Goal: Information Seeking & Learning: Understand process/instructions

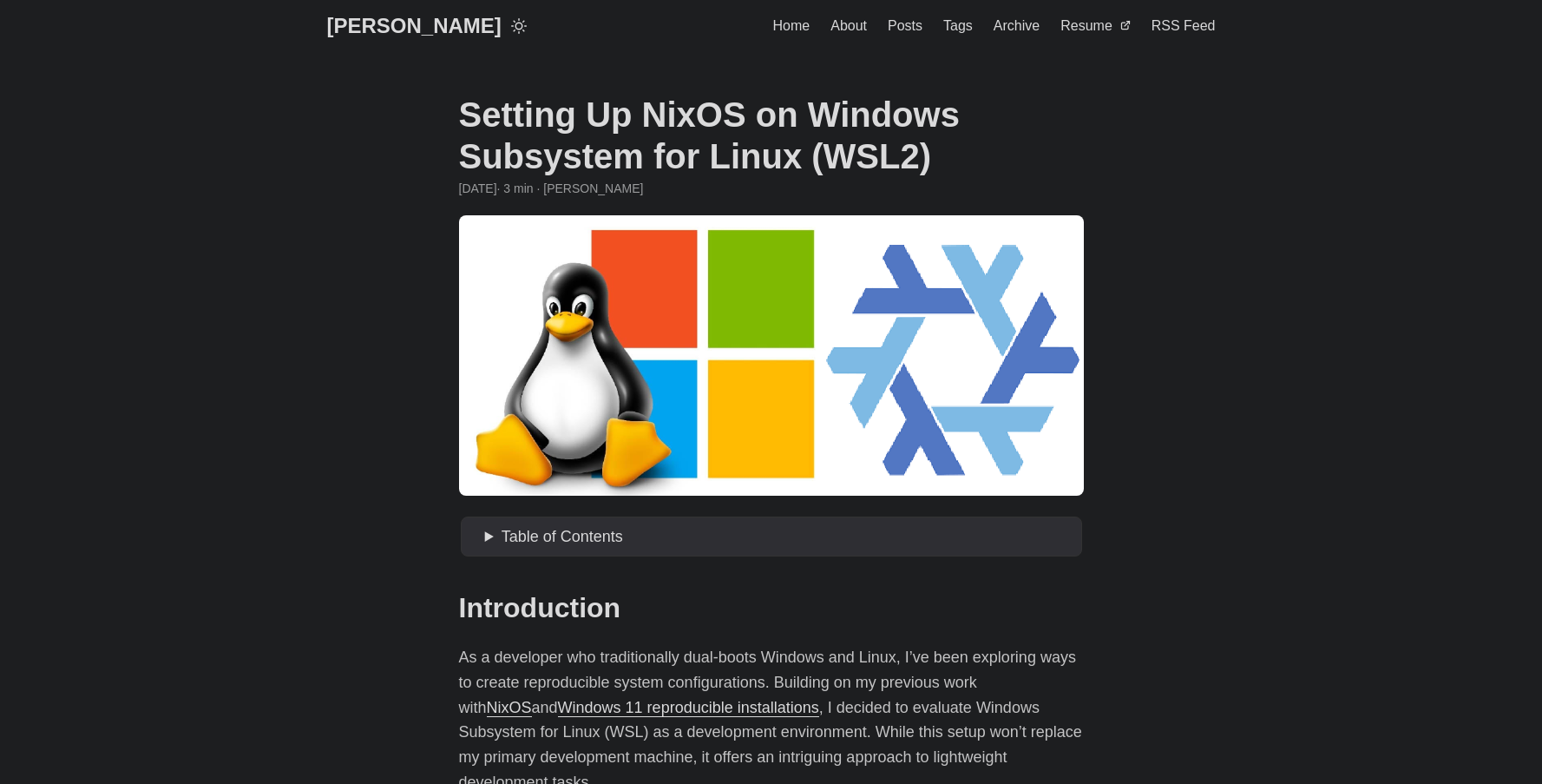
drag, startPoint x: 864, startPoint y: 161, endPoint x: 729, endPoint y: 105, distance: 146.2
click at [729, 105] on h1 "Setting Up NixOS on Windows Subsystem for Linux (WSL2)" at bounding box center [771, 135] width 625 height 83
click at [730, 109] on h1 "Setting Up NixOS on Windows Subsystem for Linux (WSL2)" at bounding box center [771, 135] width 625 height 83
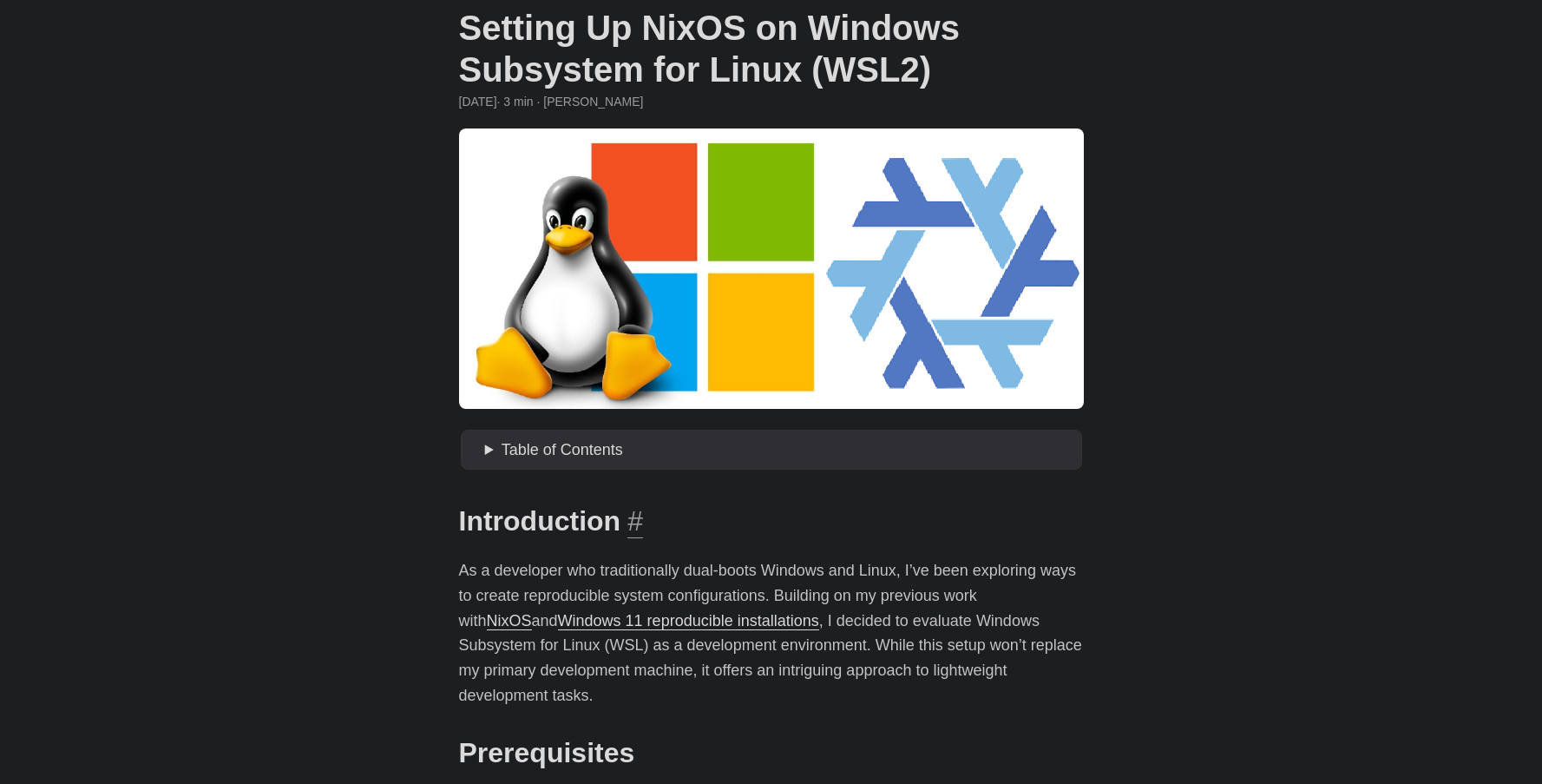
click at [599, 526] on h2 "Introduction #" at bounding box center [771, 521] width 625 height 33
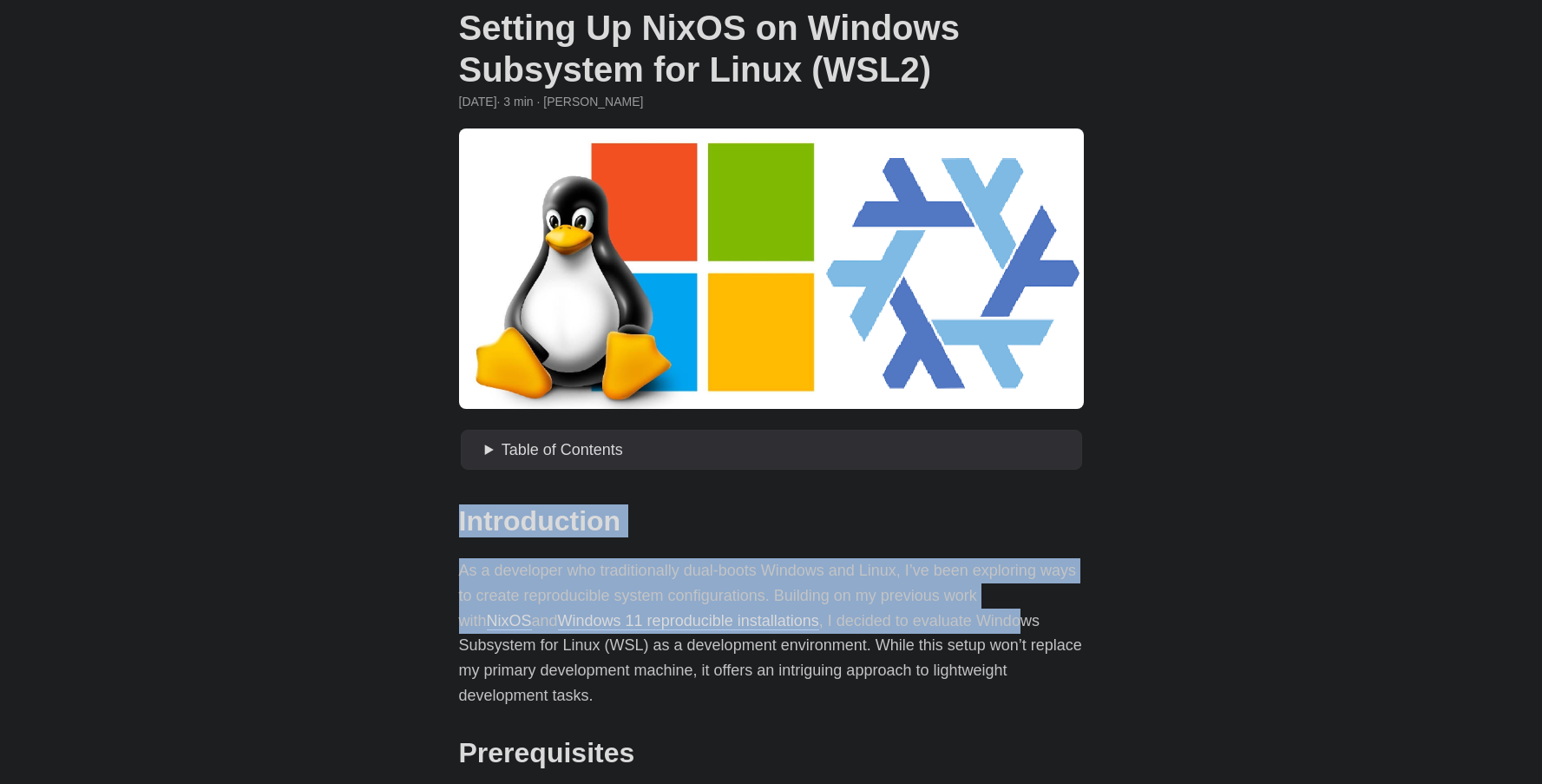
drag, startPoint x: 461, startPoint y: 517, endPoint x: 952, endPoint y: 621, distance: 501.9
click at [952, 621] on p "As a developer who traditionally dual-boots Windows and Linux, I’ve been explor…" at bounding box center [771, 634] width 625 height 150
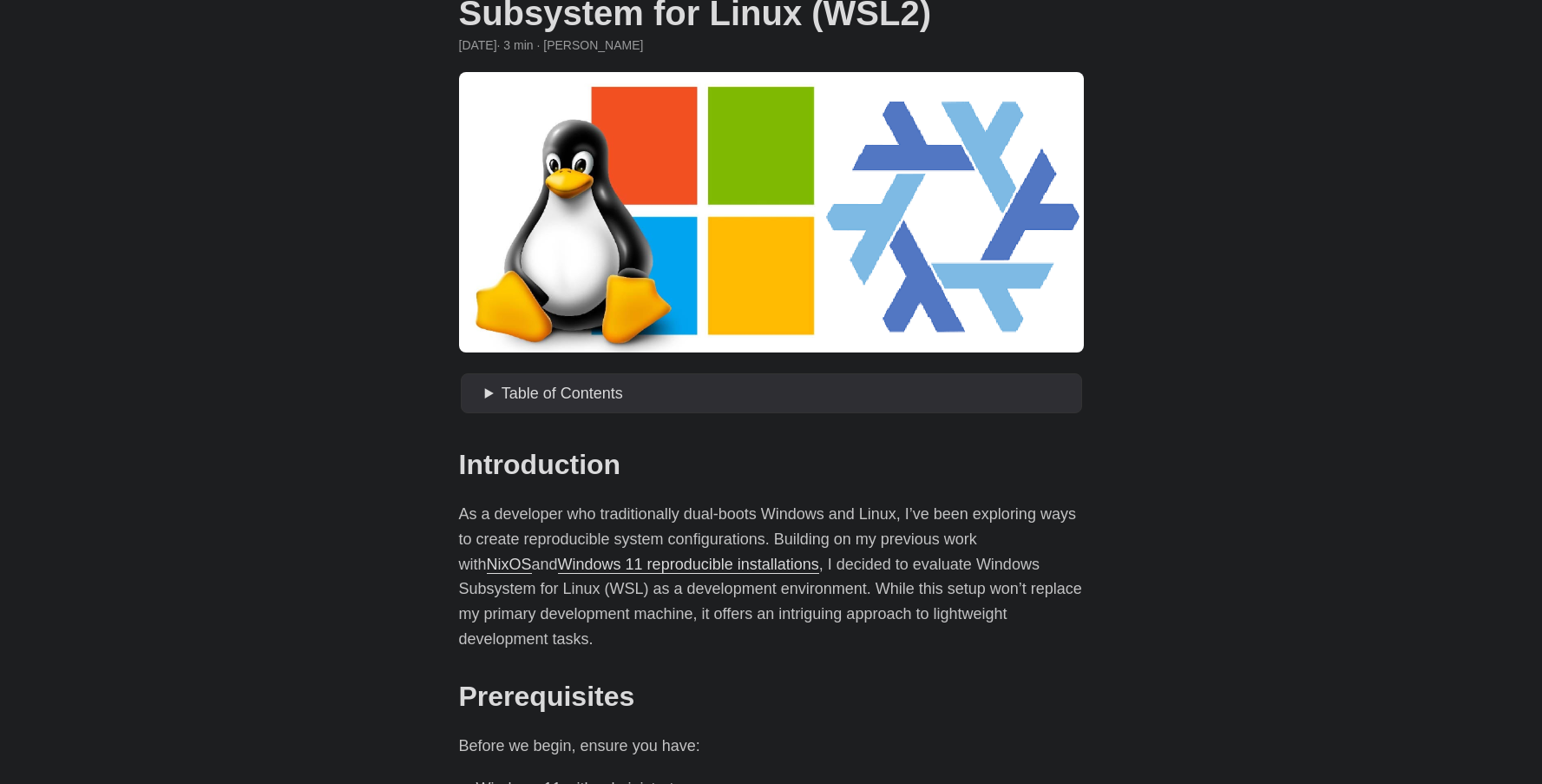
scroll to position [174, 0]
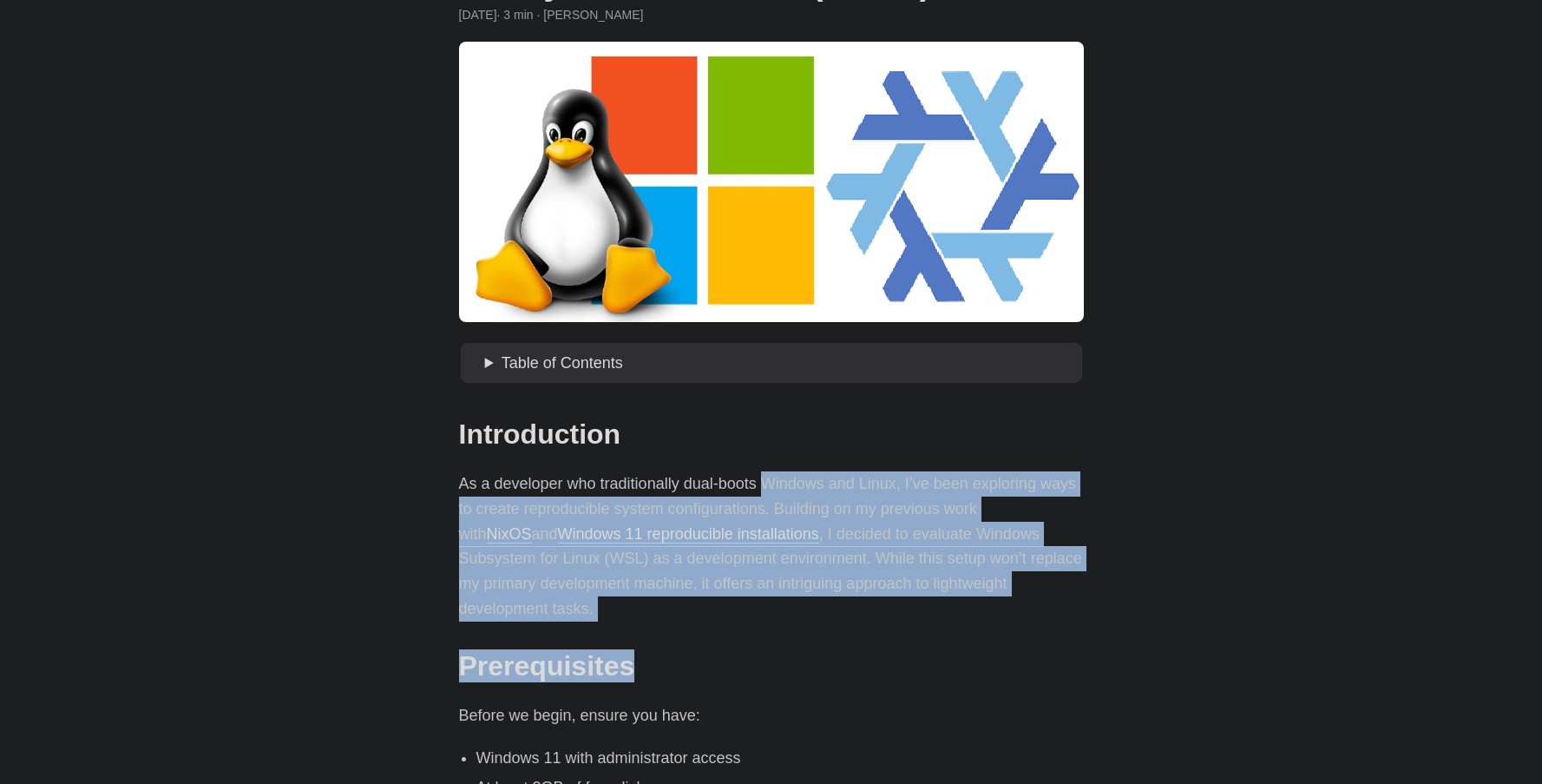
drag, startPoint x: 763, startPoint y: 490, endPoint x: 971, endPoint y: 621, distance: 245.8
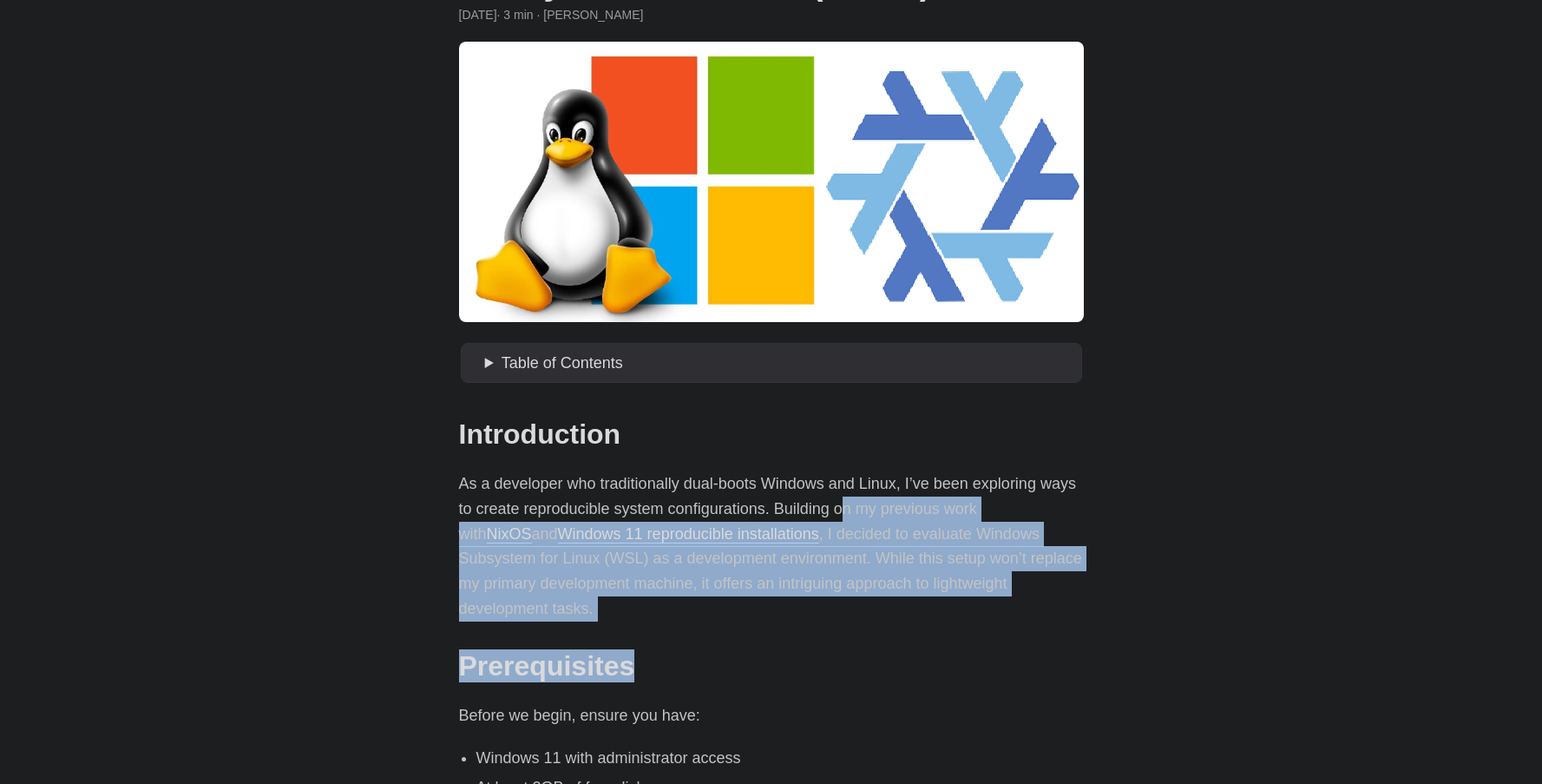
drag, startPoint x: 973, startPoint y: 597, endPoint x: 848, endPoint y: 518, distance: 147.9
click at [868, 530] on p "As a developer who traditionally dual-boots Windows and Linux, I’ve been explor…" at bounding box center [771, 547] width 625 height 150
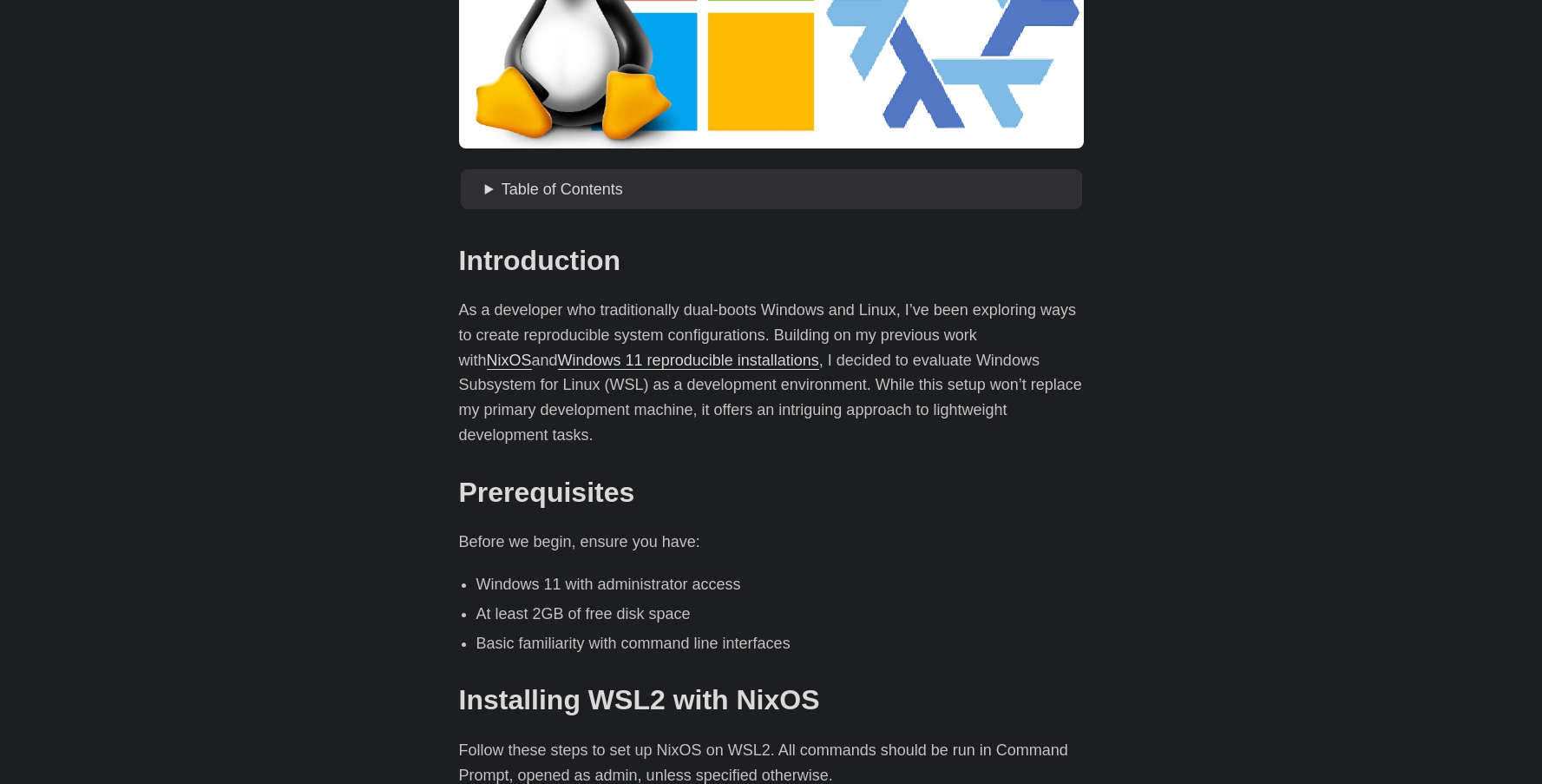
click at [1051, 529] on p "Before we begin, ensure you have:" at bounding box center [771, 542] width 625 height 25
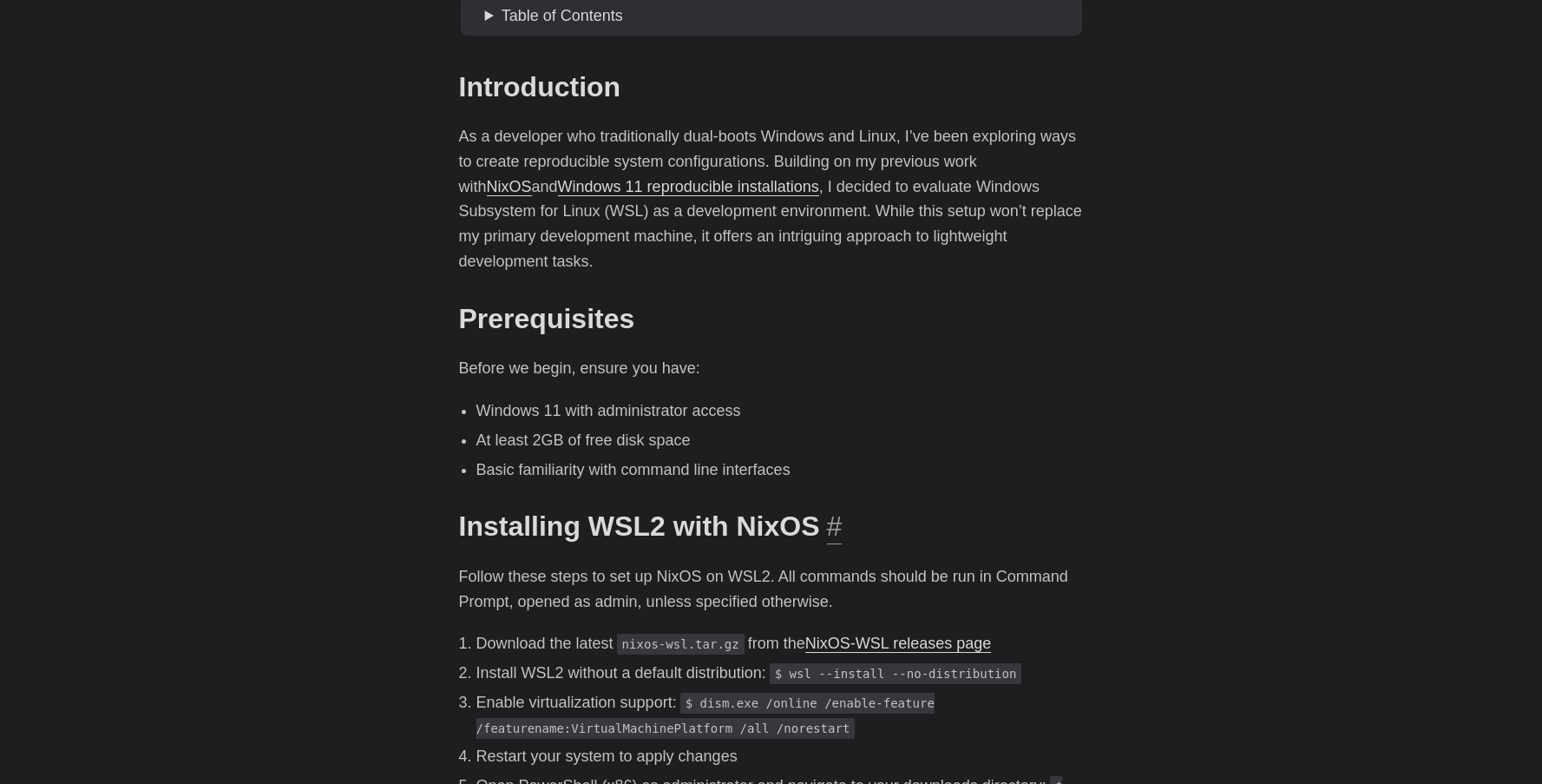
click at [1083, 509] on h2 "Installing WSL2 with NixOS #" at bounding box center [771, 526] width 625 height 33
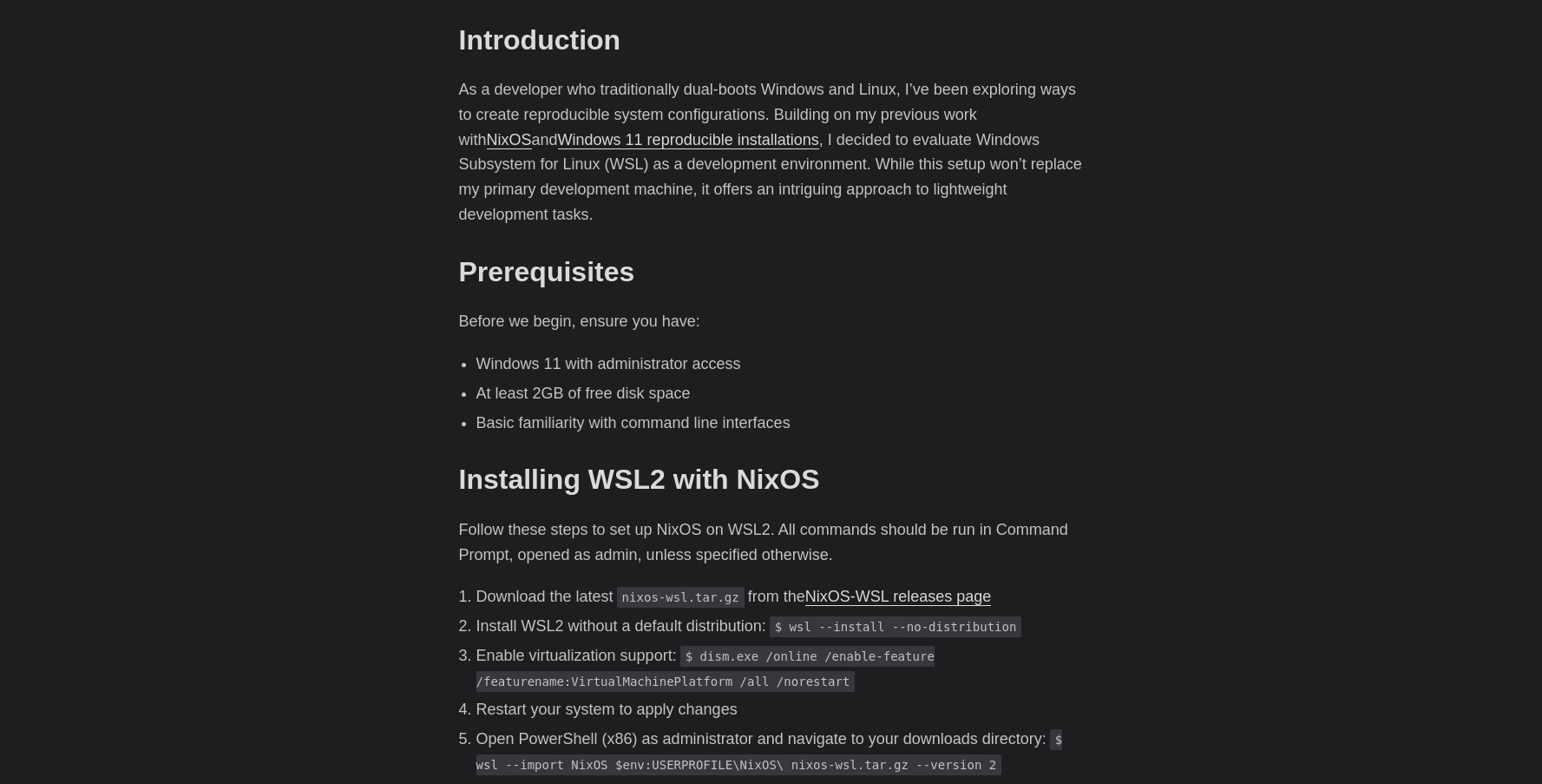
scroll to position [694, 0]
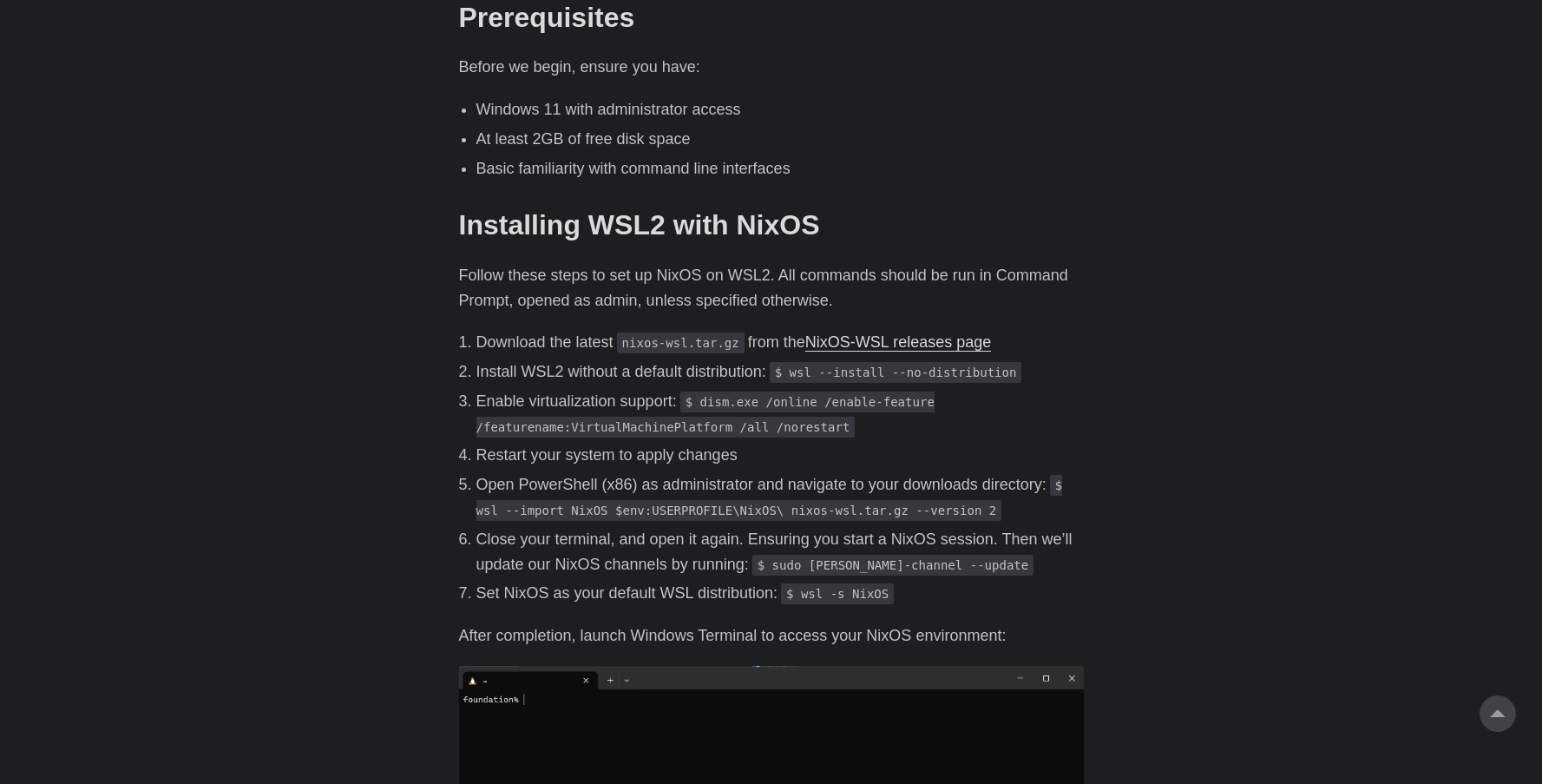
scroll to position [868, 0]
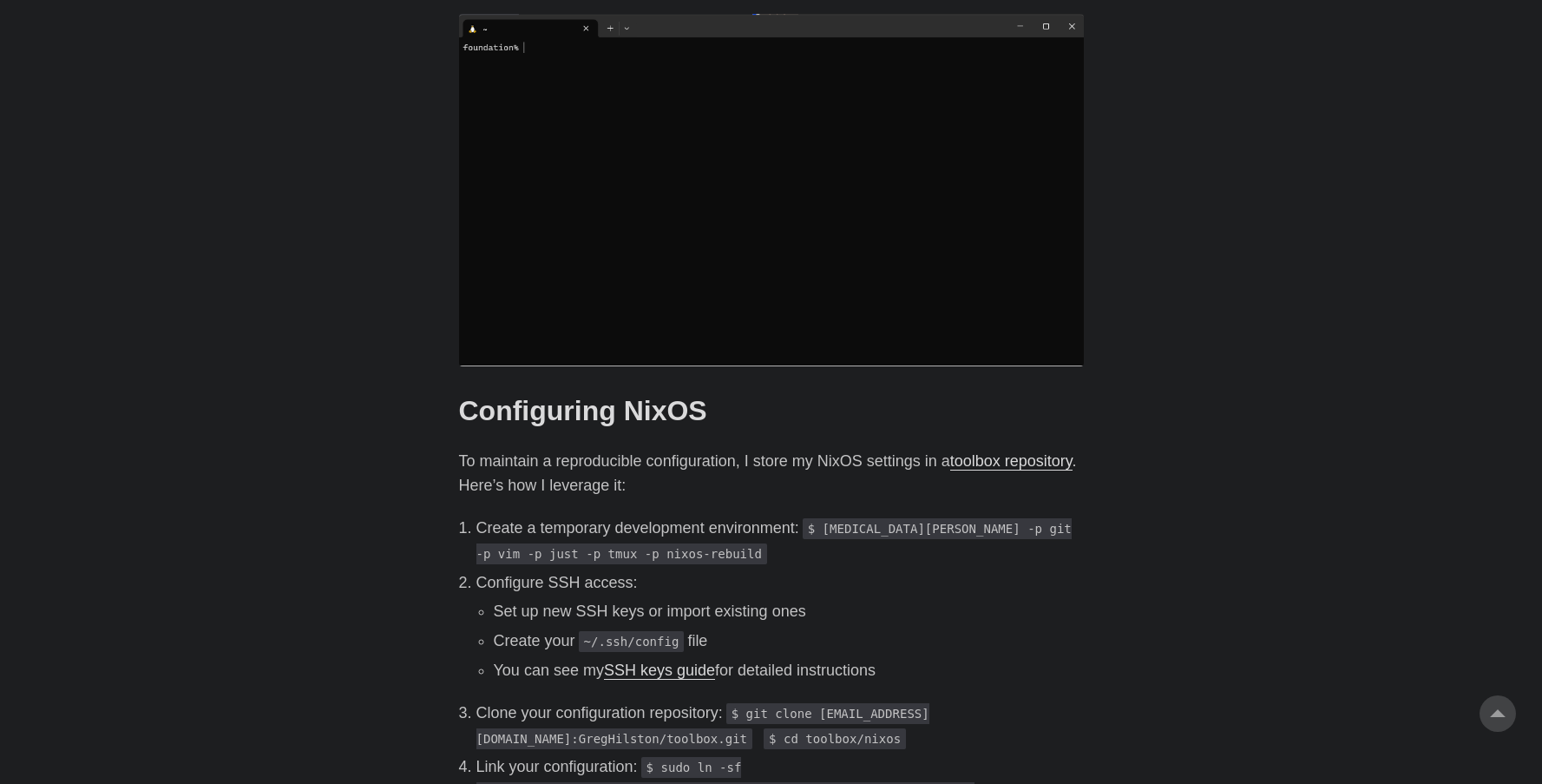
scroll to position [1475, 0]
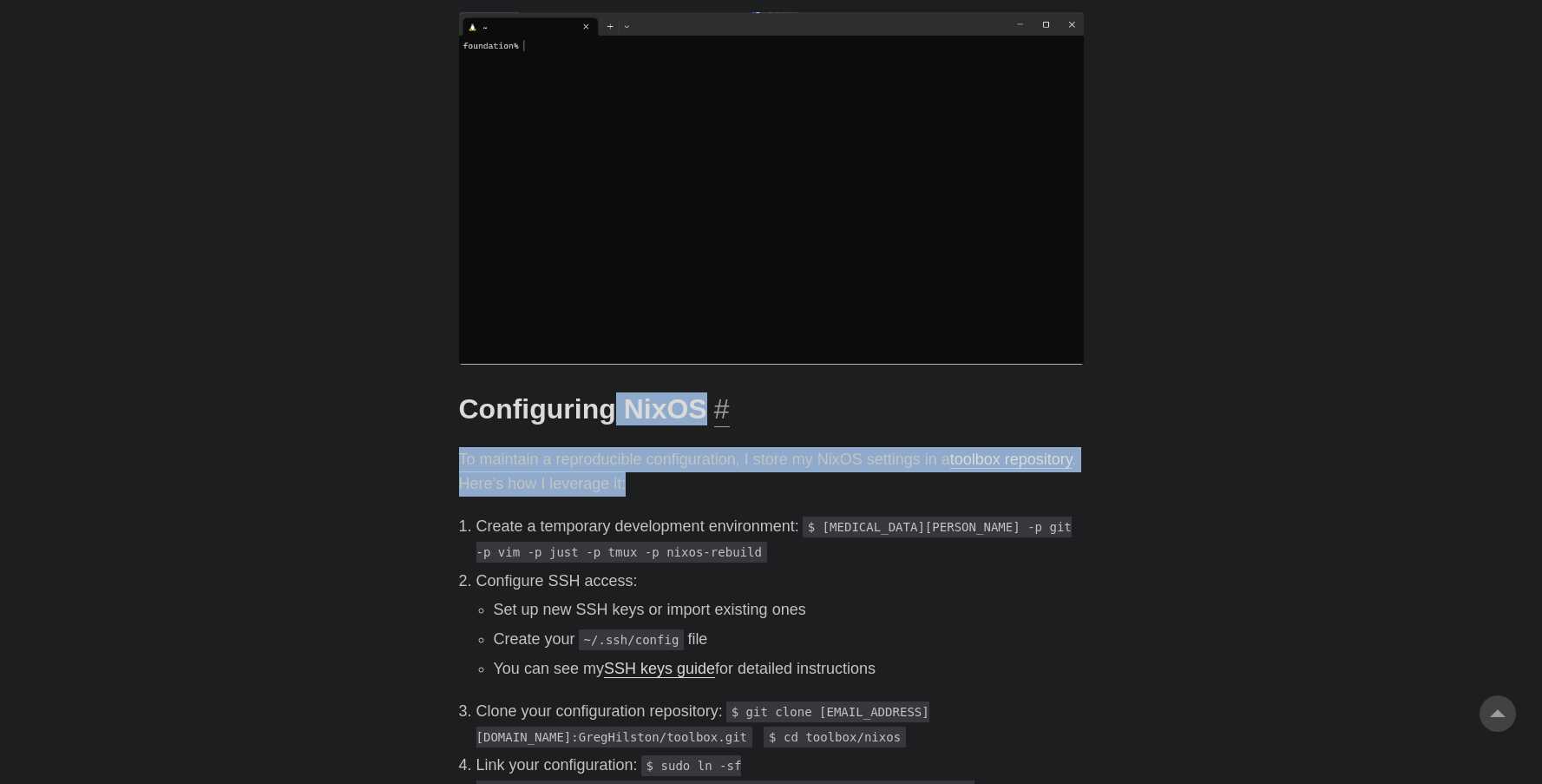
drag, startPoint x: 684, startPoint y: 417, endPoint x: 615, endPoint y: 383, distance: 76.9
click at [701, 470] on p "To maintain a reproducible configuration, I store my NixOS settings in a toolbo…" at bounding box center [771, 473] width 625 height 50
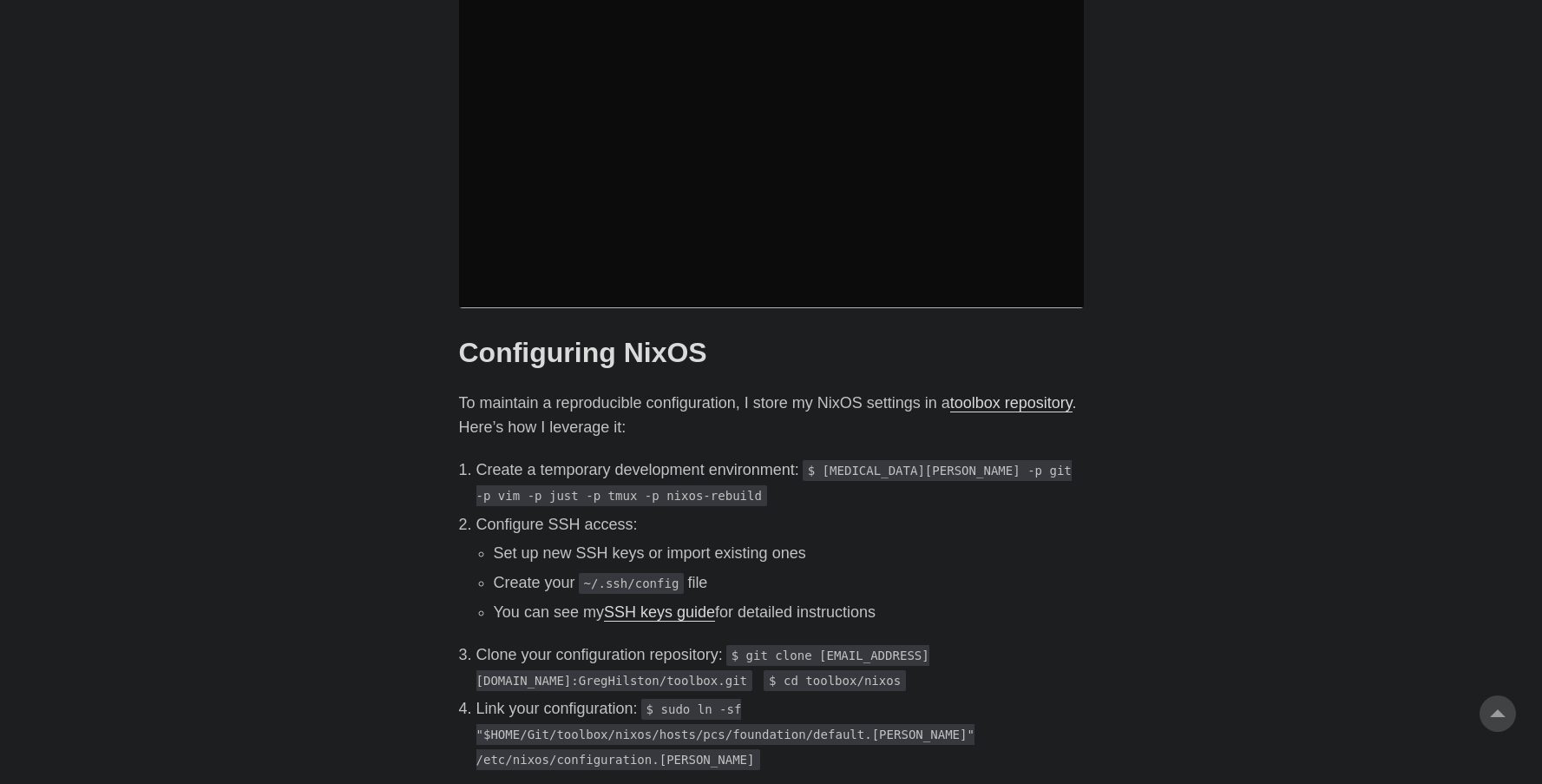
scroll to position [1562, 0]
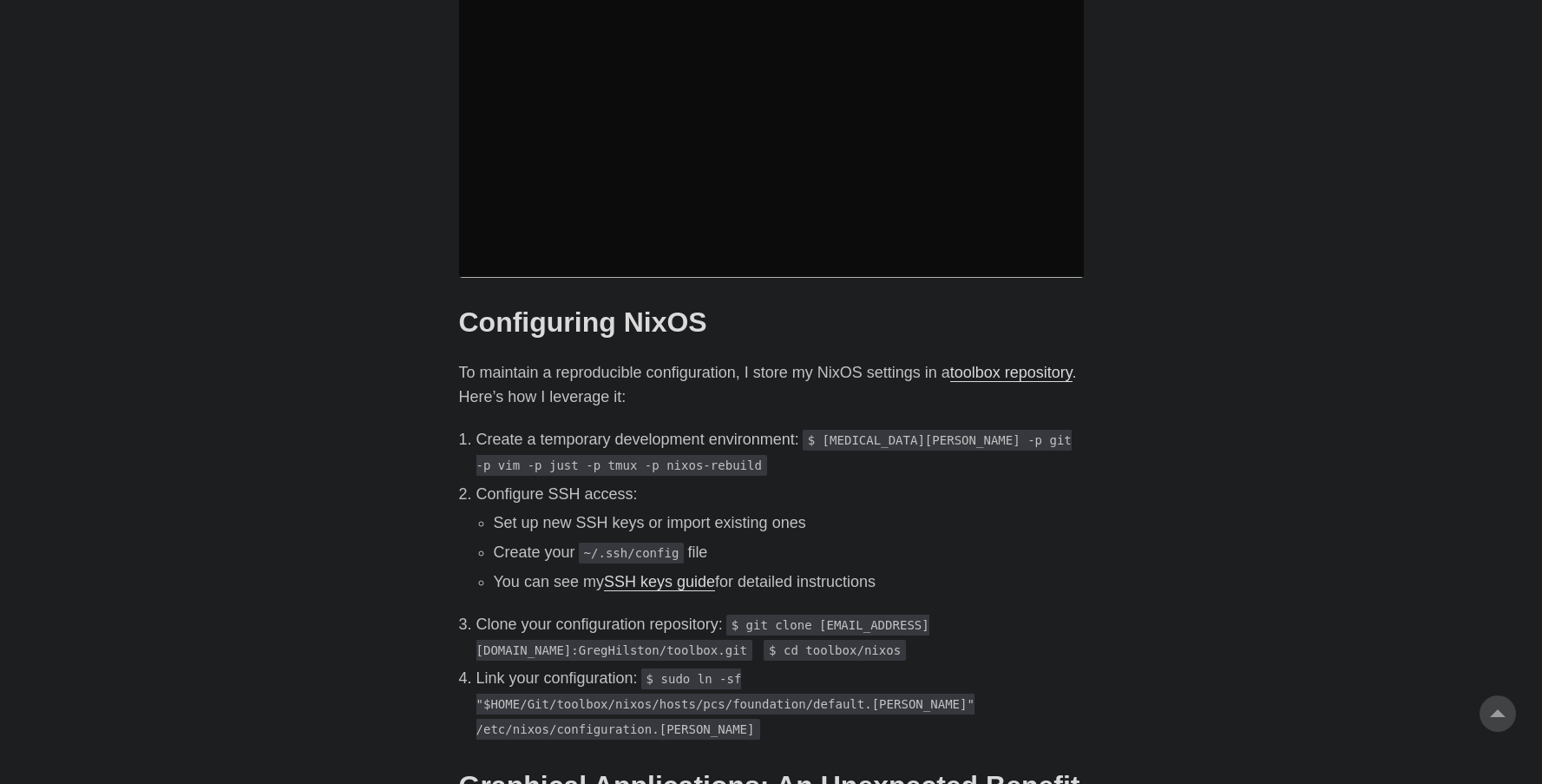
click at [1133, 450] on body "[PERSON_NAME] Home About Posts Tags Archive Resume" at bounding box center [771, 723] width 1542 height 4571
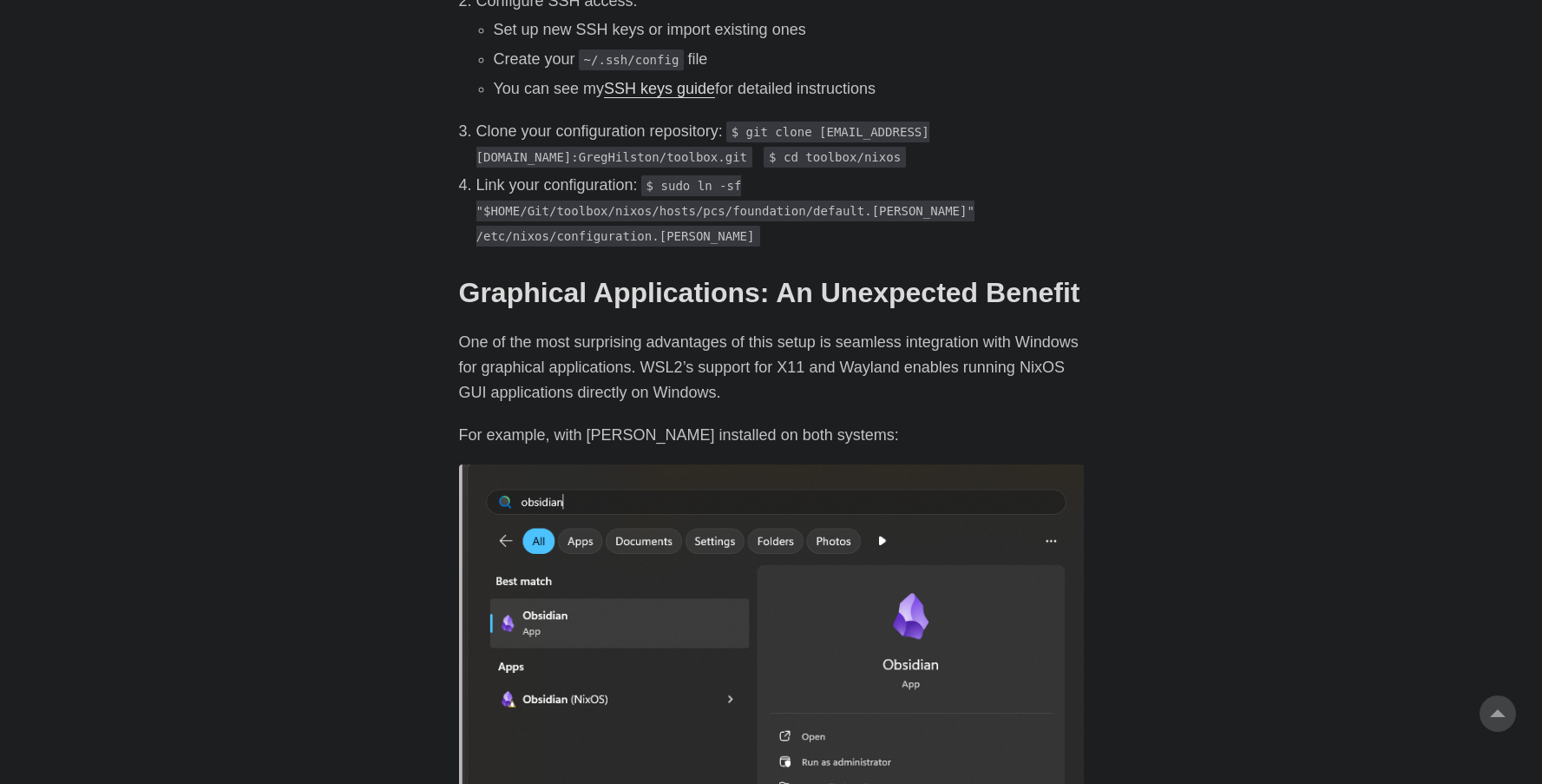
scroll to position [1996, 0]
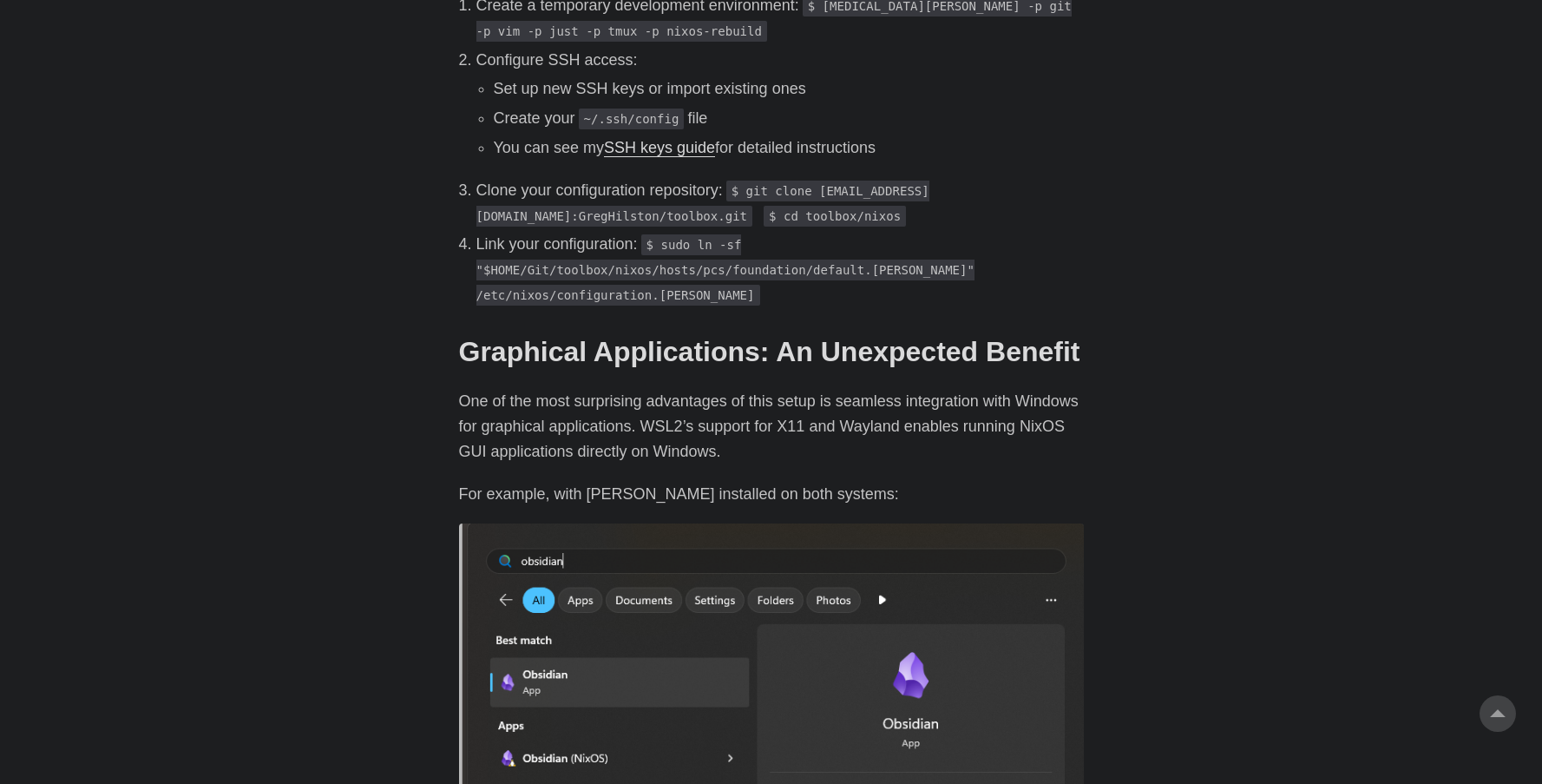
click at [1163, 386] on body "[PERSON_NAME] Home About Posts Tags Archive Resume" at bounding box center [771, 289] width 1542 height 4571
click at [1126, 352] on body "[PERSON_NAME] Home About Posts Tags Archive Resume" at bounding box center [771, 289] width 1542 height 4571
click at [1131, 352] on body "[PERSON_NAME] Home About Posts Tags Archive Resume" at bounding box center [771, 289] width 1542 height 4571
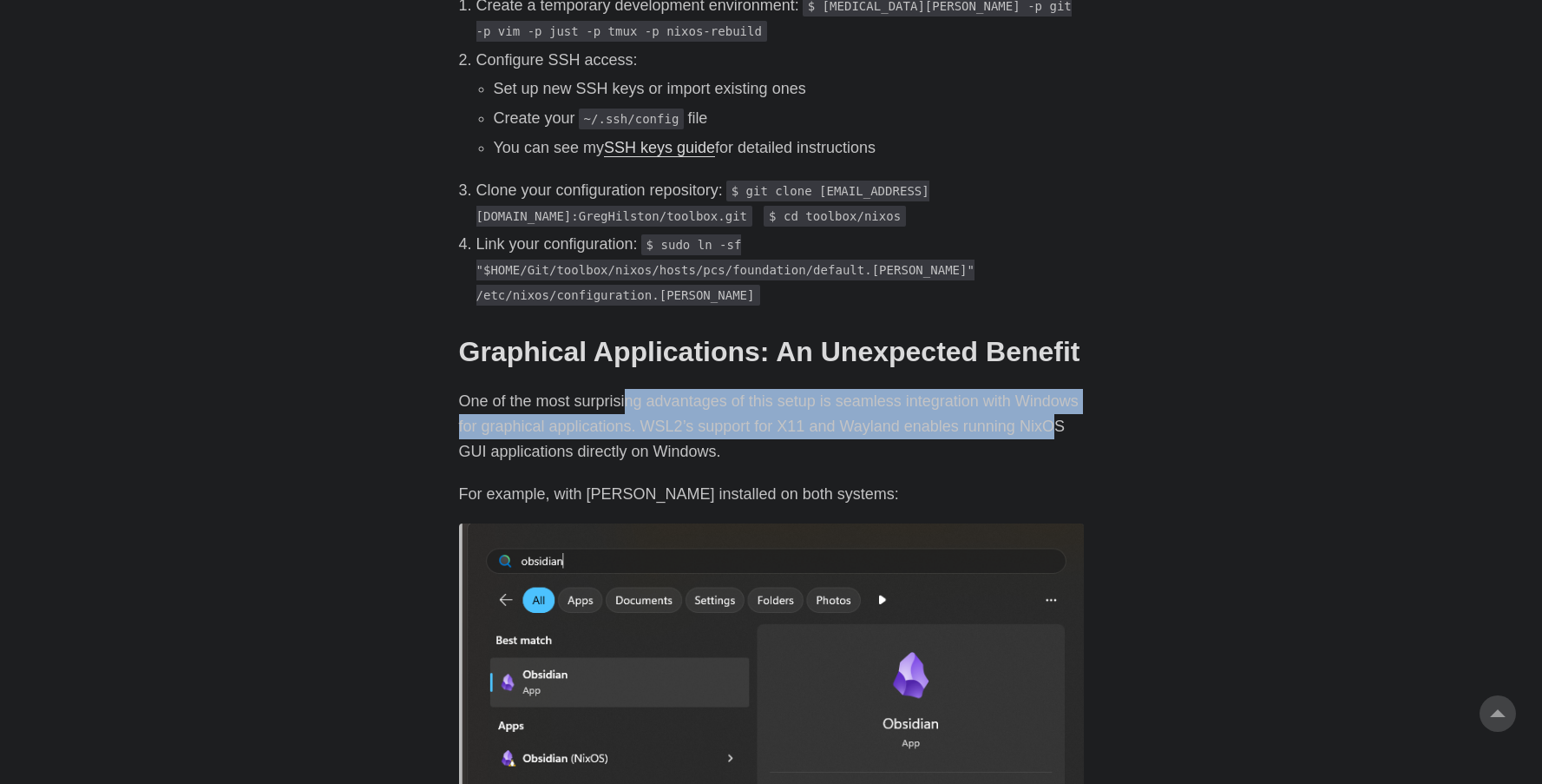
drag, startPoint x: 1010, startPoint y: 381, endPoint x: 1049, endPoint y: 394, distance: 41.1
click at [643, 389] on p "One of the most surprising advantages of this setup is seamless integration wit…" at bounding box center [771, 425] width 625 height 74
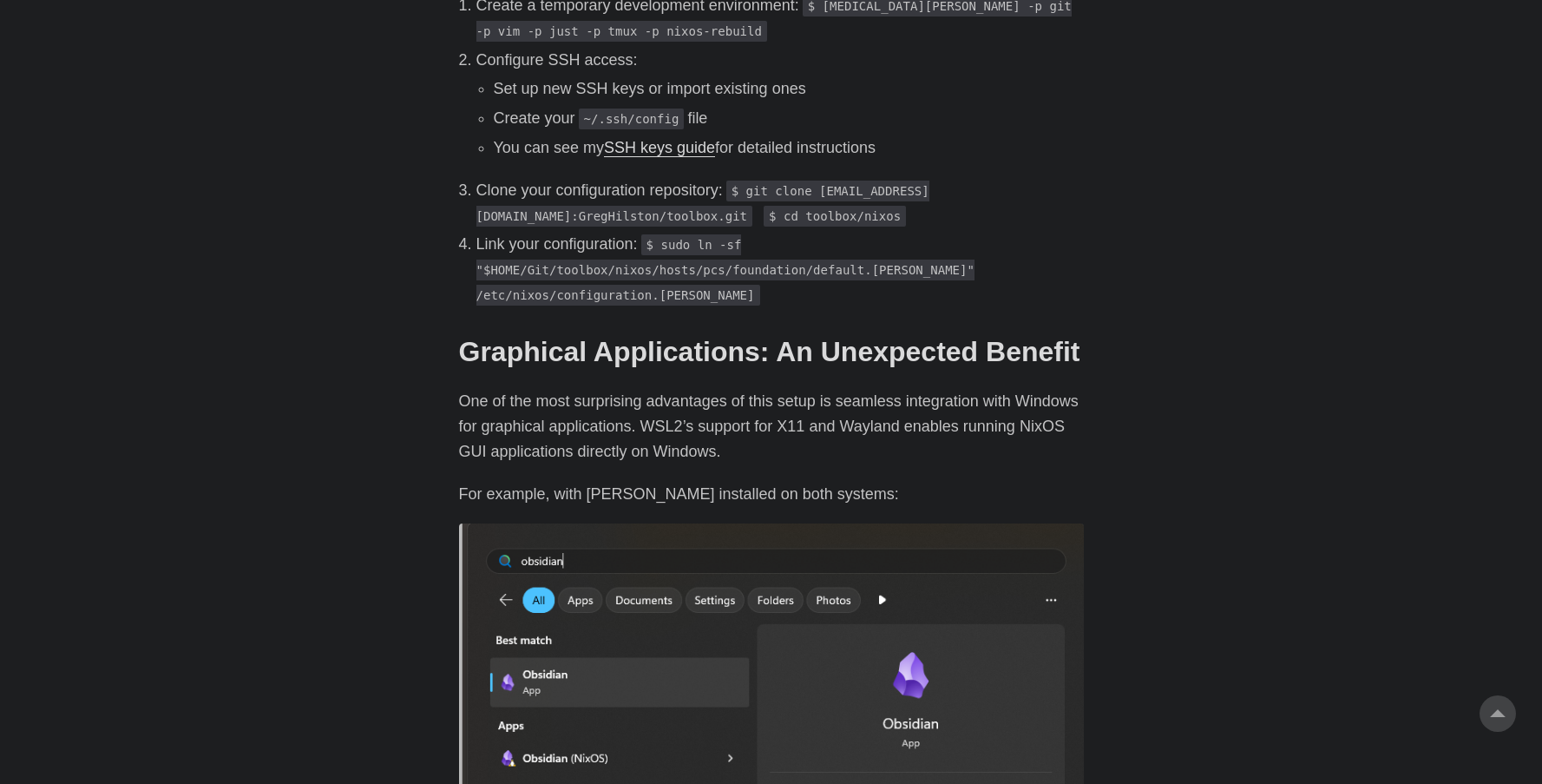
click at [1055, 395] on p "One of the most surprising advantages of this setup is seamless integration wit…" at bounding box center [771, 425] width 625 height 74
click at [1179, 369] on body "[PERSON_NAME] Home About Posts Tags Archive Resume" at bounding box center [771, 289] width 1542 height 4571
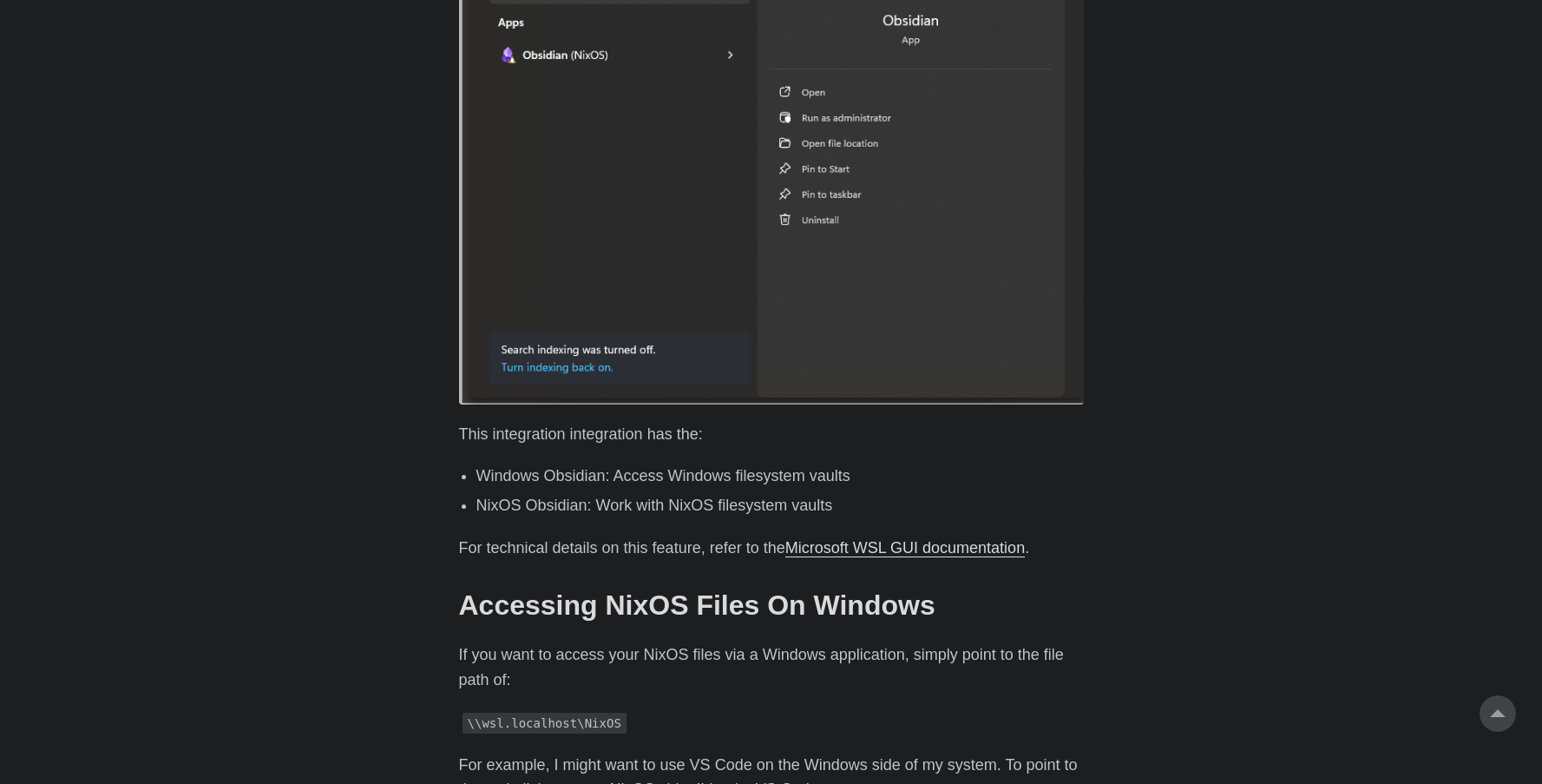
scroll to position [2951, 0]
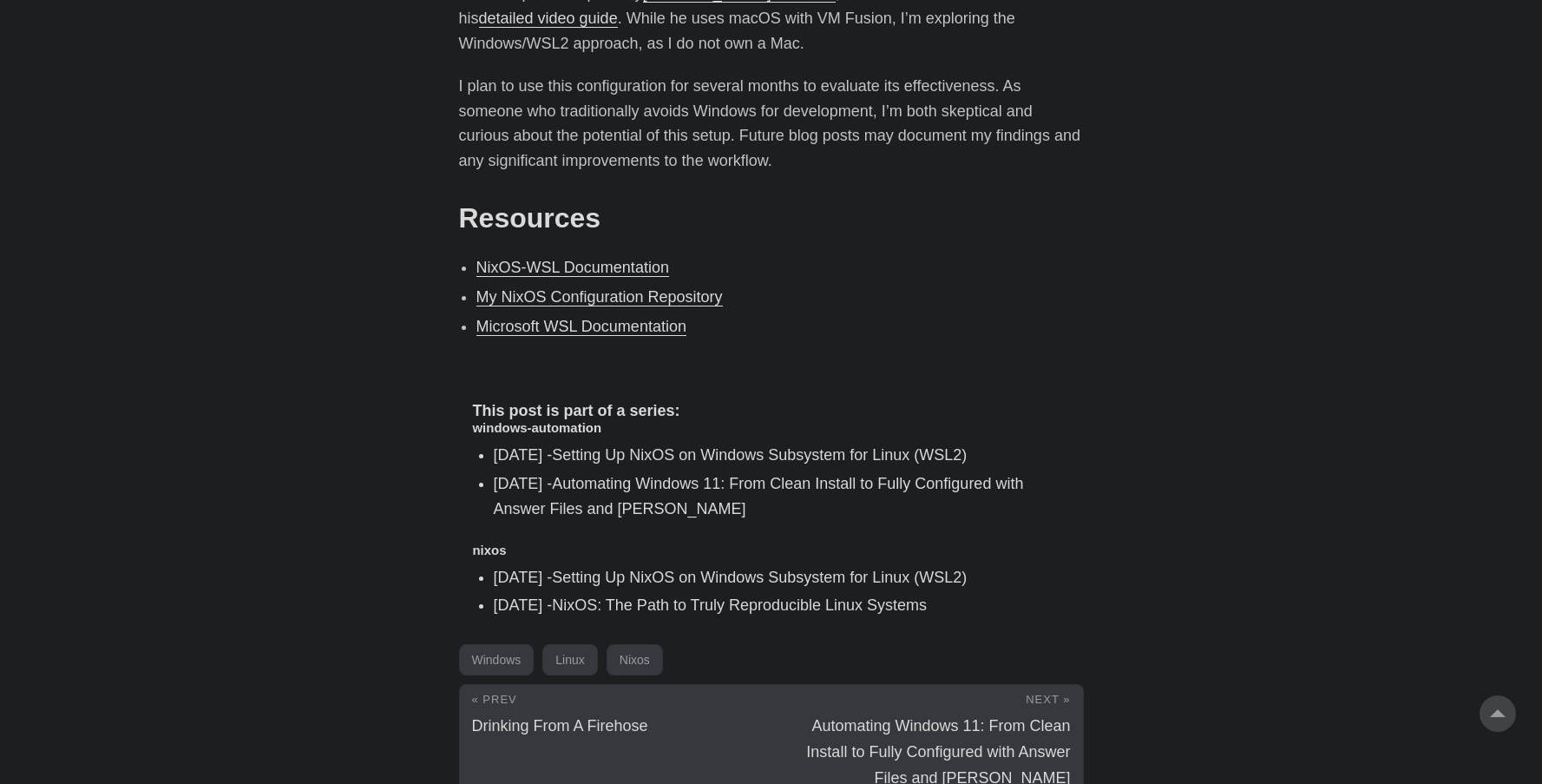
scroll to position [3645, 0]
